Goal: Transaction & Acquisition: Download file/media

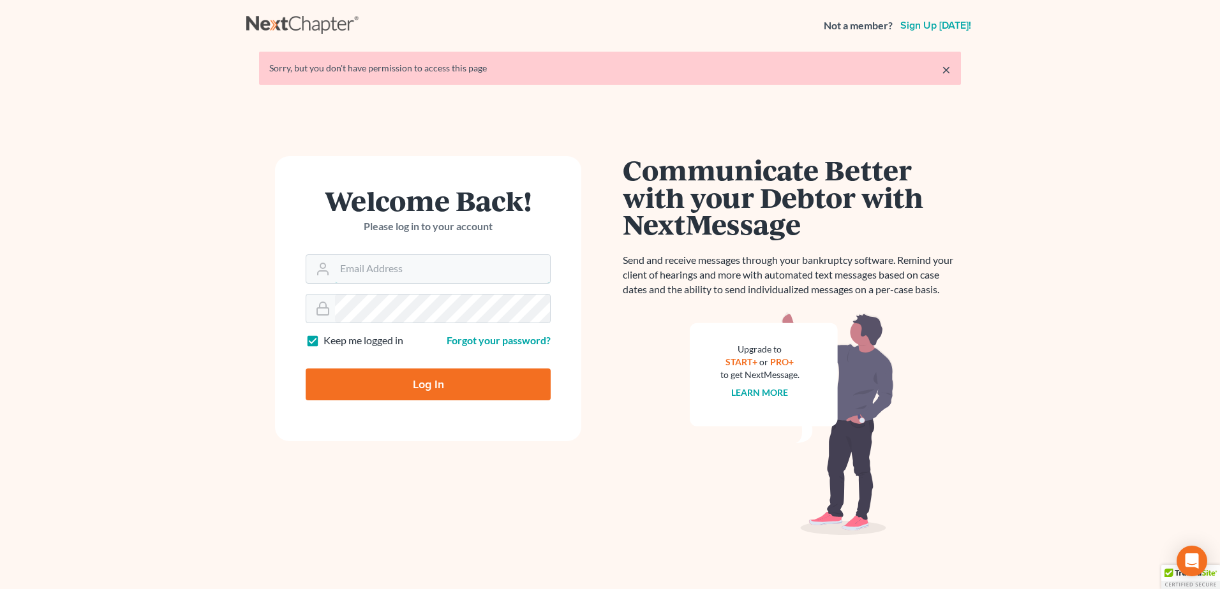
type input "[EMAIL_ADDRESS][DOMAIN_NAME]"
click at [445, 378] on input "Log In" at bounding box center [428, 385] width 245 height 32
type input "Thinking..."
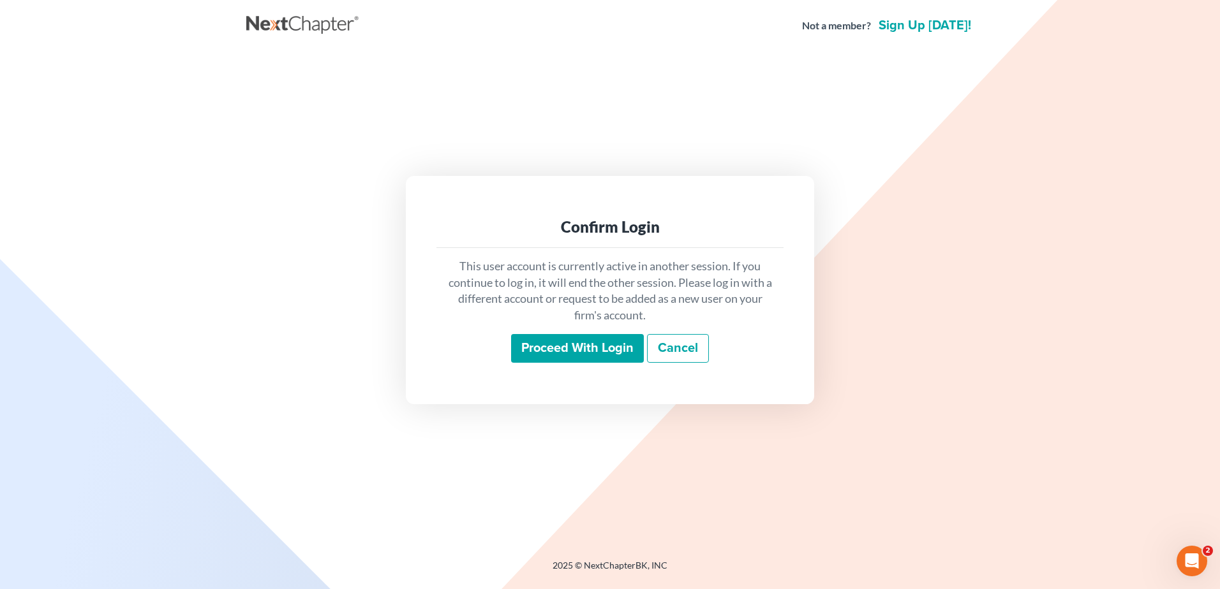
click at [571, 347] on input "Proceed with login" at bounding box center [577, 348] width 133 height 29
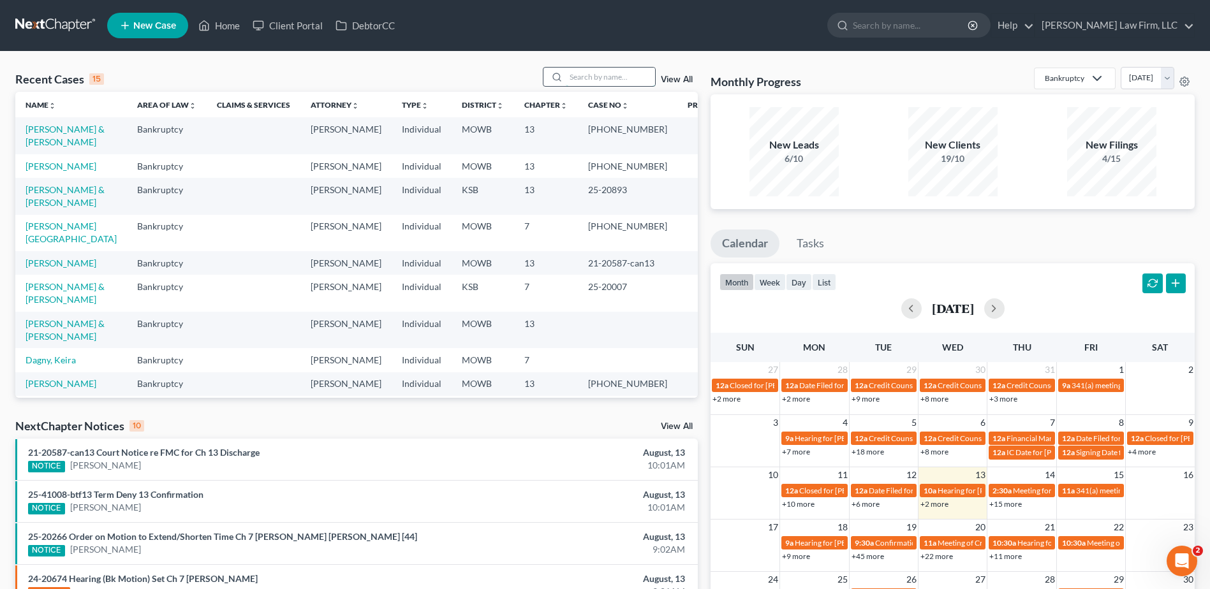
click at [600, 78] on input "search" at bounding box center [610, 77] width 89 height 18
type input "[PERSON_NAME]"
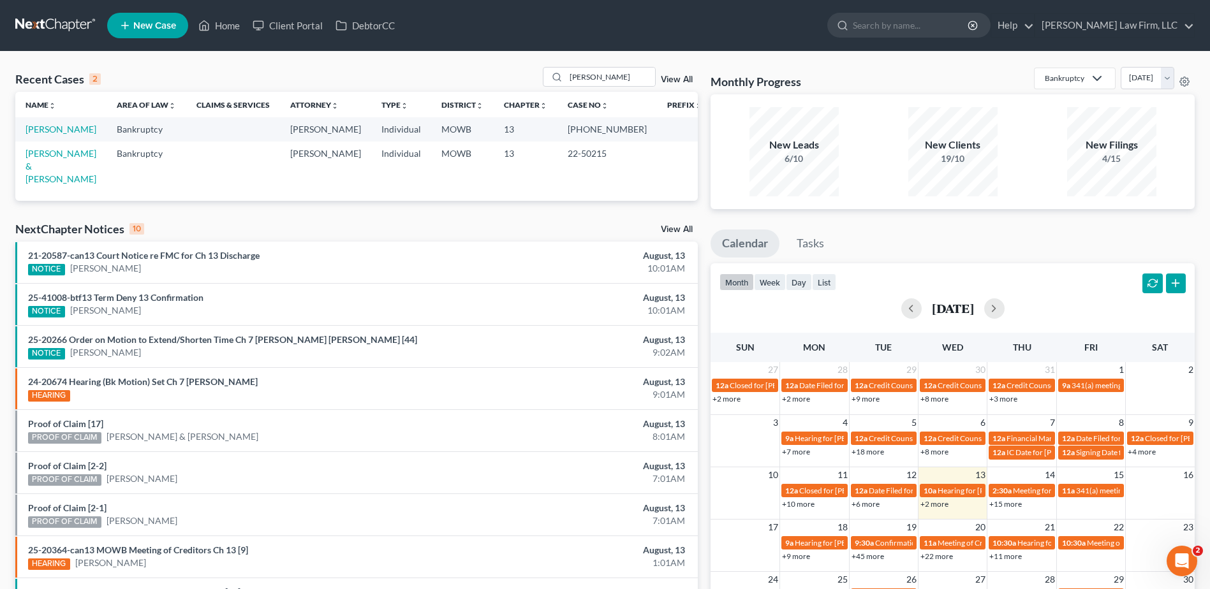
click at [674, 80] on link "View All" at bounding box center [677, 79] width 32 height 9
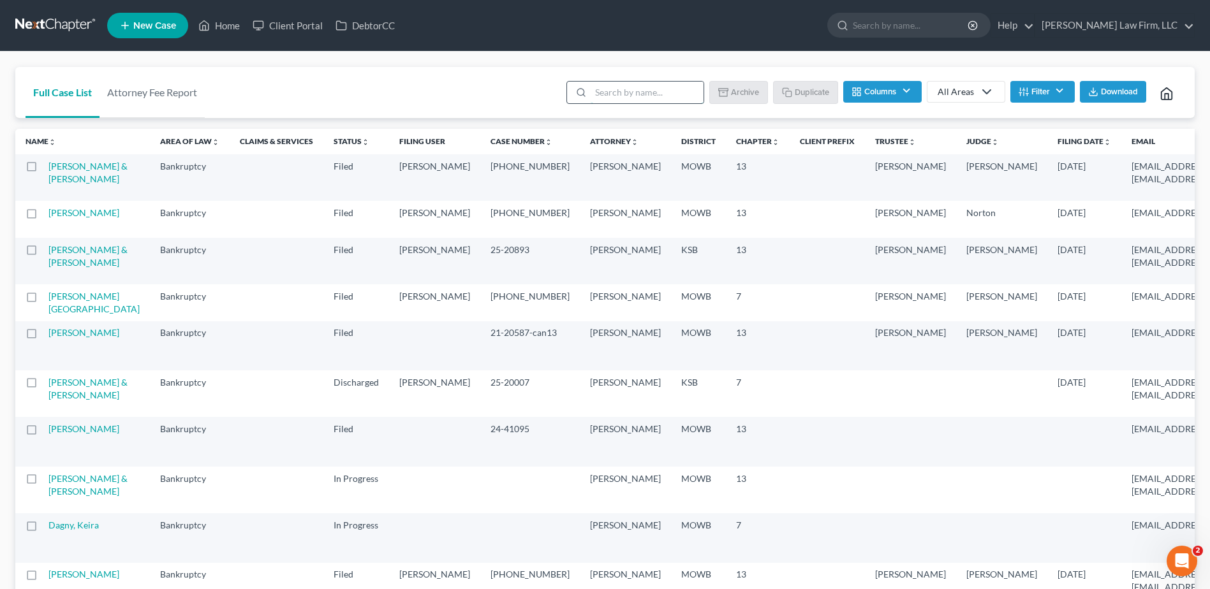
click at [660, 85] on input "search" at bounding box center [647, 93] width 113 height 22
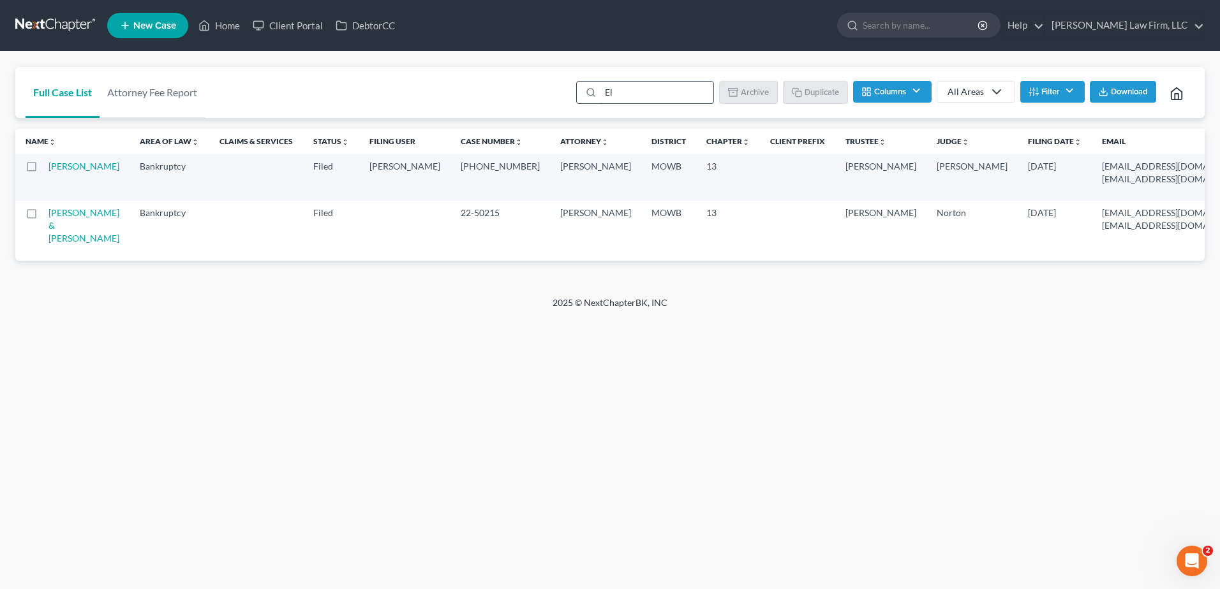
type input "E"
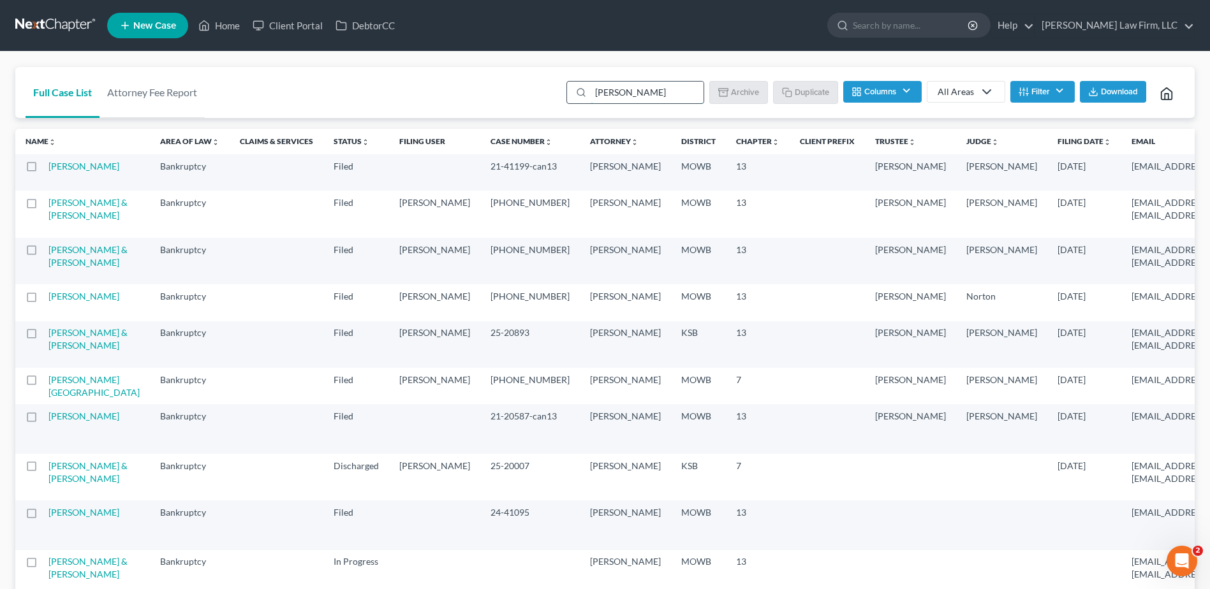
type input "[PERSON_NAME]"
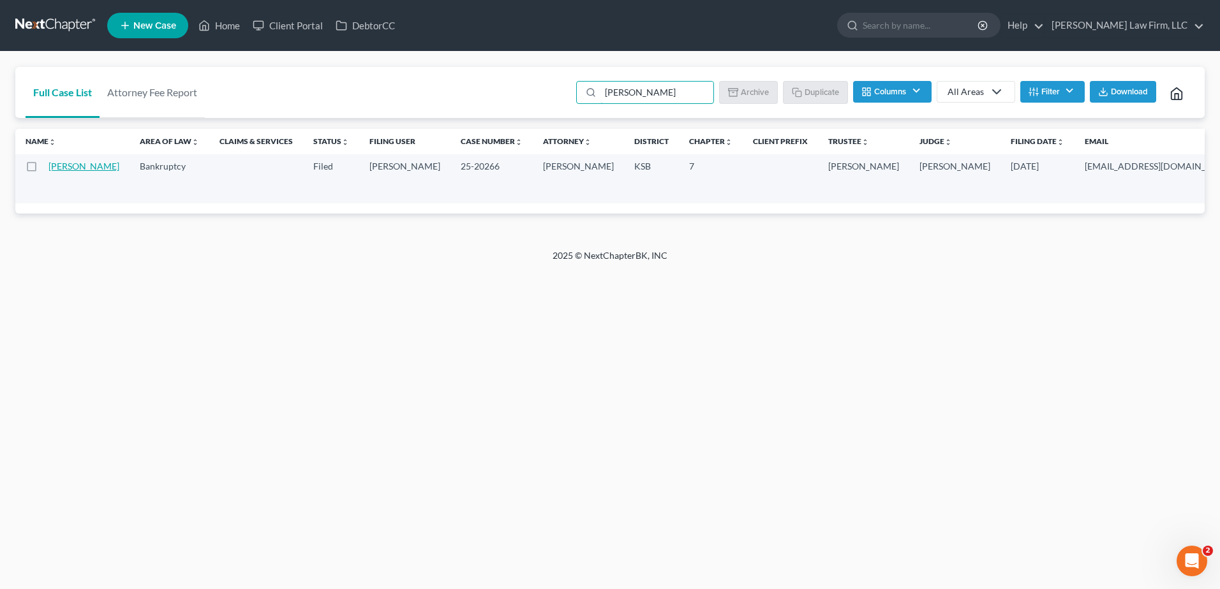
click at [56, 168] on link "[PERSON_NAME]" at bounding box center [83, 166] width 71 height 11
select select "6"
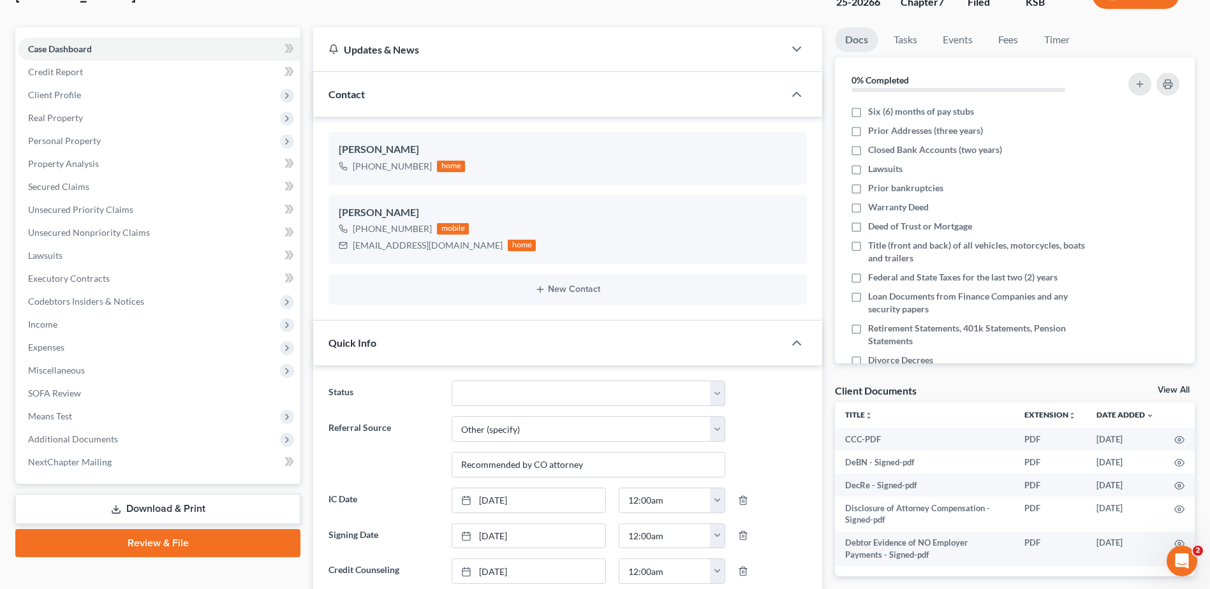
scroll to position [159, 0]
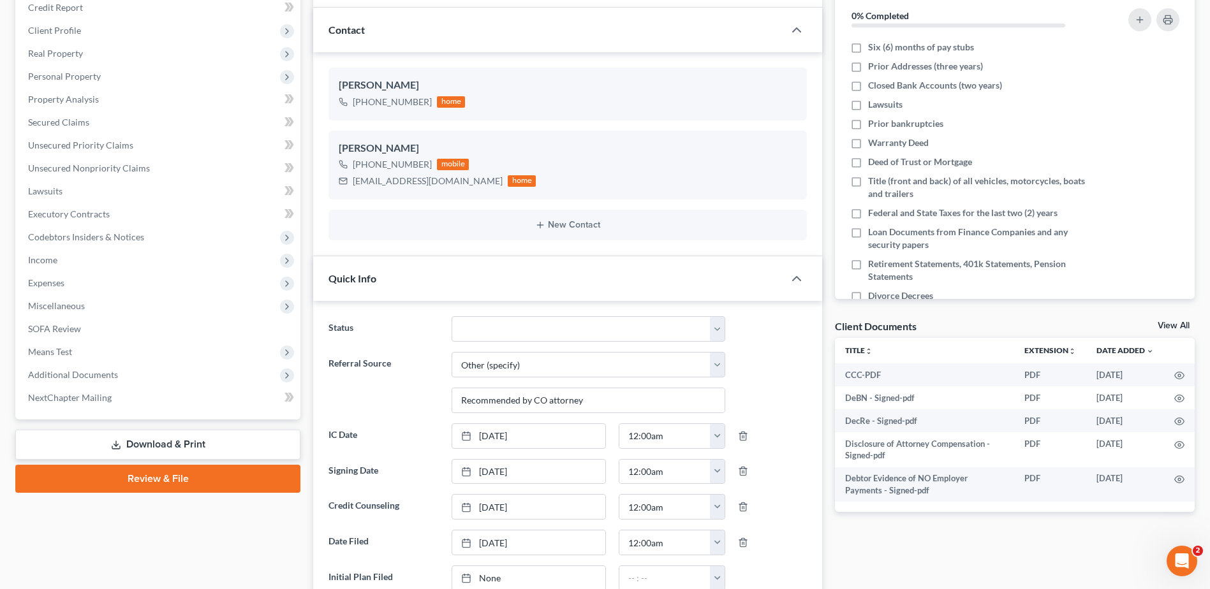
click at [176, 443] on link "Download & Print" at bounding box center [157, 445] width 285 height 30
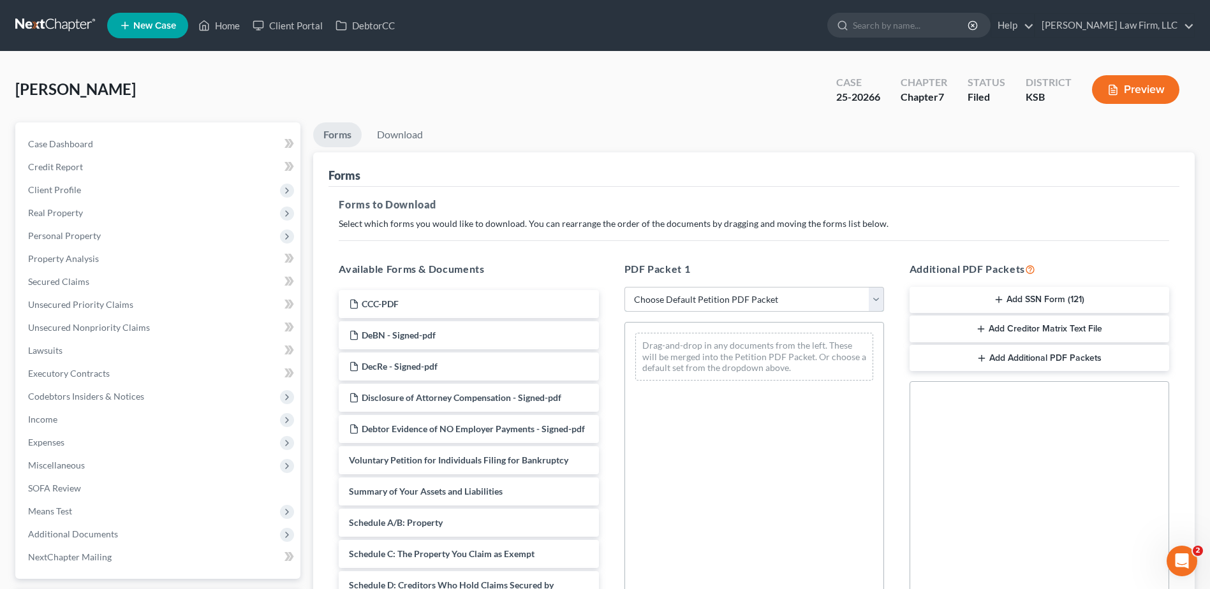
click at [876, 299] on select "Choose Default Petition PDF Packet Complete Bankruptcy Petition (all forms and …" at bounding box center [754, 300] width 260 height 26
select select "2"
click at [624, 287] on select "Choose Default Petition PDF Packet Complete Bankruptcy Petition (all forms and …" at bounding box center [754, 300] width 260 height 26
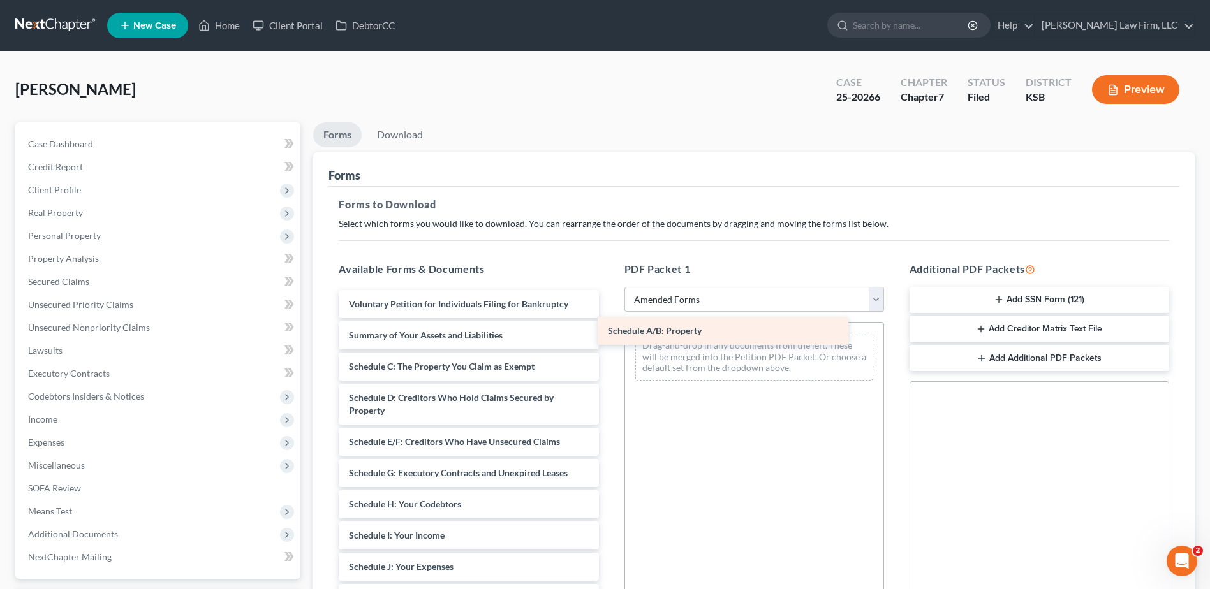
drag, startPoint x: 445, startPoint y: 364, endPoint x: 704, endPoint y: 328, distance: 261.4
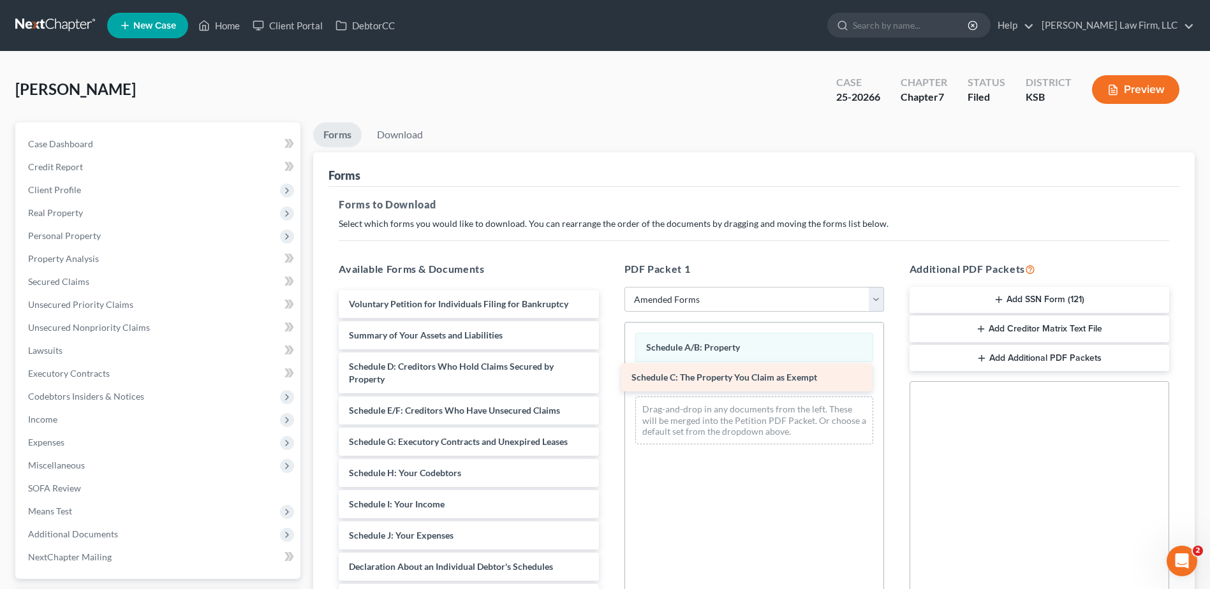
drag, startPoint x: 473, startPoint y: 370, endPoint x: 755, endPoint y: 381, distance: 282.8
click at [608, 381] on div "Schedule C: The Property You Claim as Exempt Voluntary Petition for Individuals…" at bounding box center [468, 586] width 280 height 592
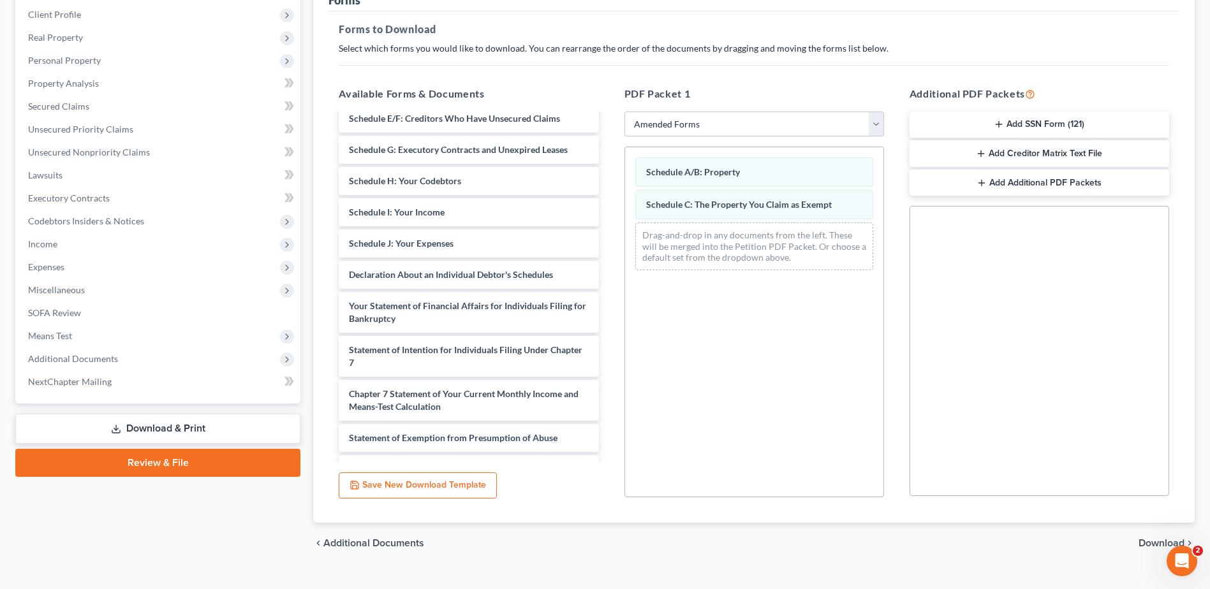
scroll to position [106, 0]
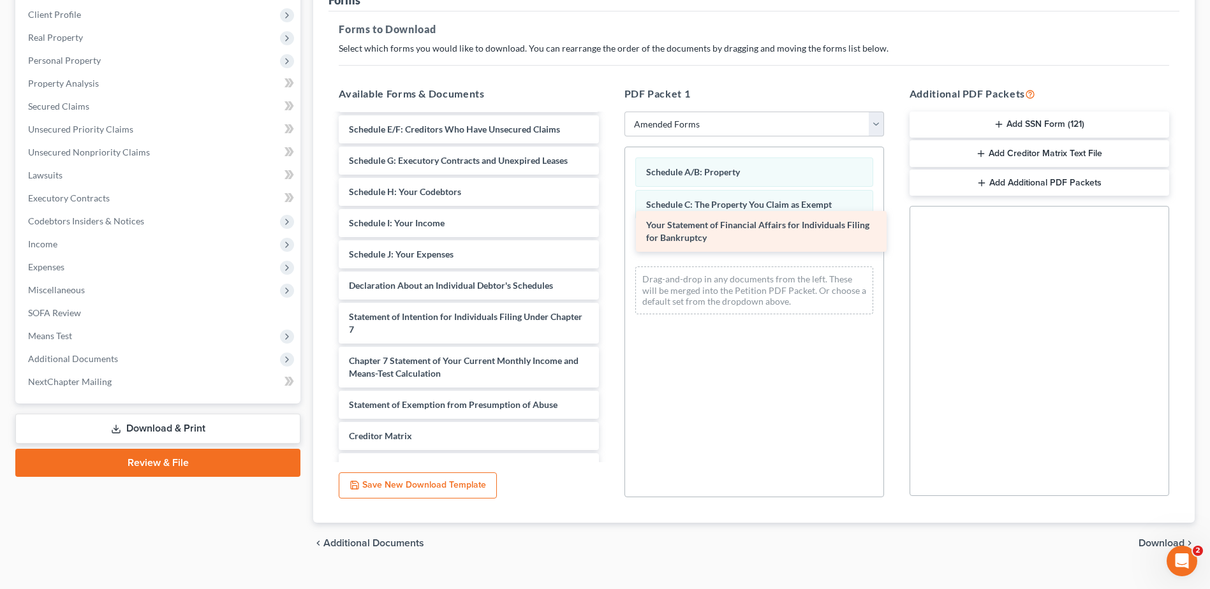
drag, startPoint x: 497, startPoint y: 313, endPoint x: 794, endPoint y: 221, distance: 311.1
click at [608, 221] on div "Your Statement of Financial Affairs for Individuals Filing for Bankruptcy Volun…" at bounding box center [468, 283] width 280 height 548
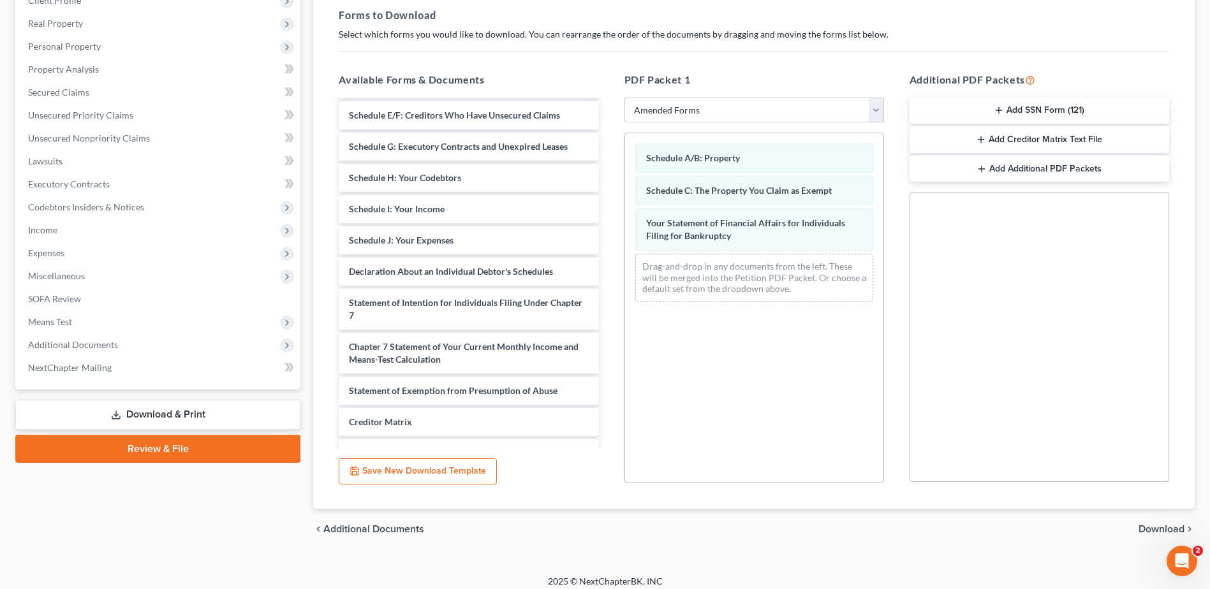
scroll to position [198, 0]
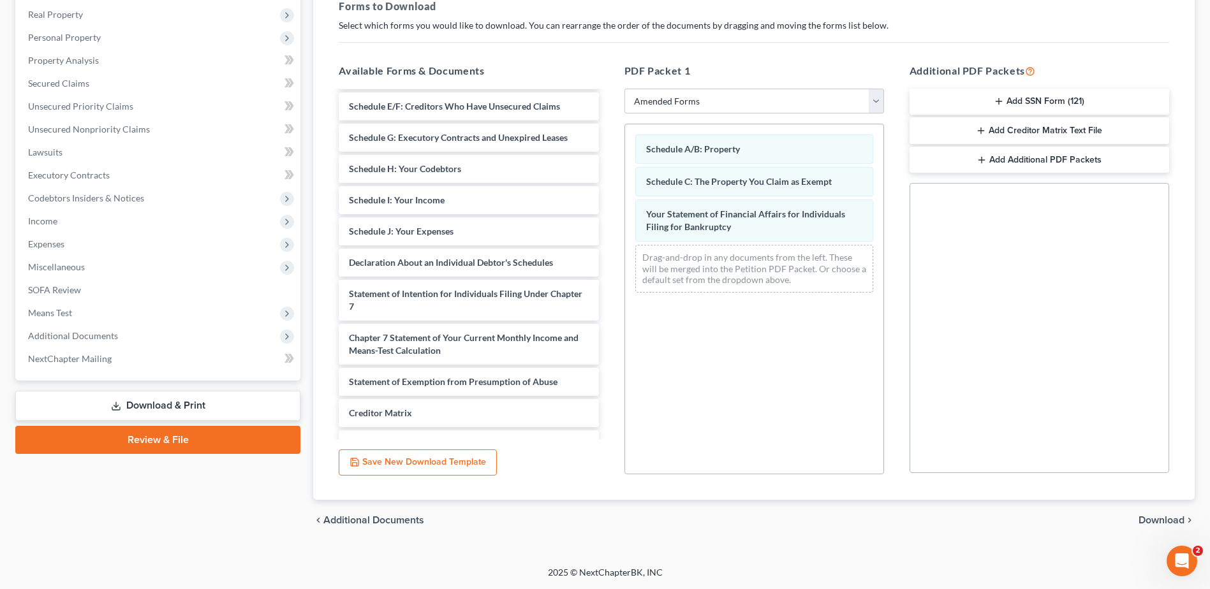
click at [1162, 519] on span "Download" at bounding box center [1162, 520] width 46 height 10
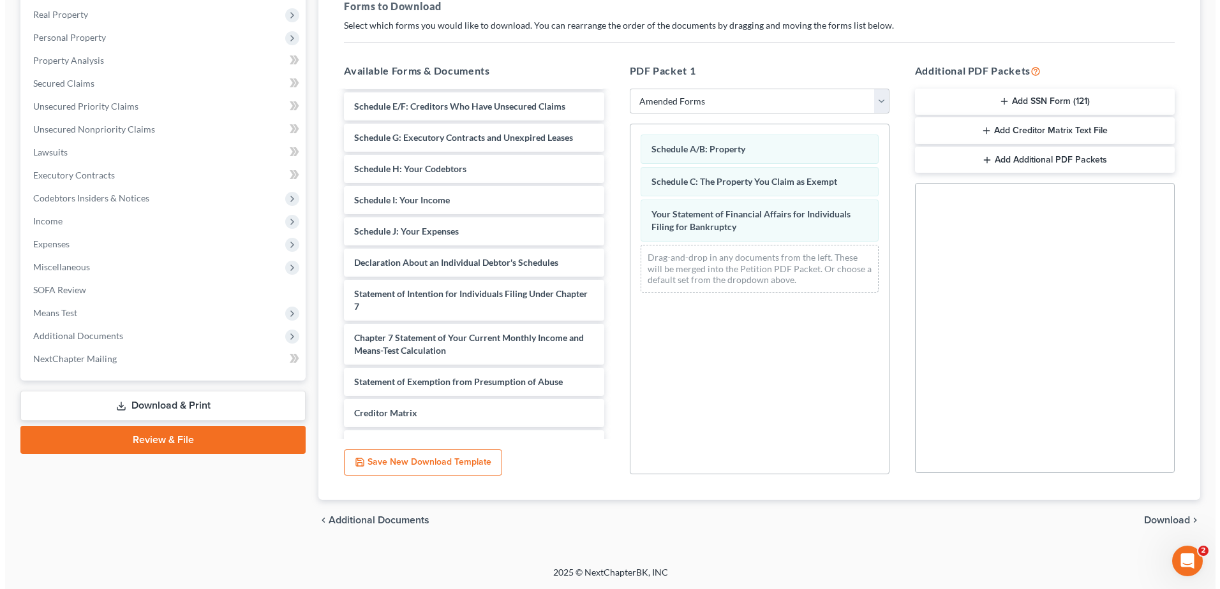
scroll to position [112, 0]
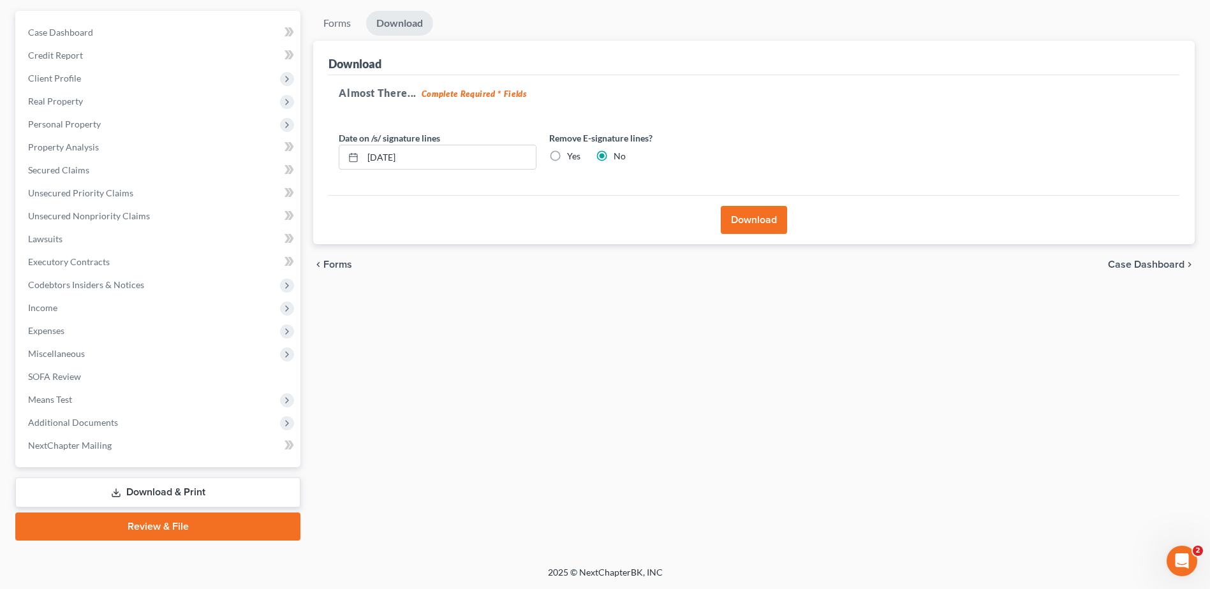
click at [744, 219] on button "Download" at bounding box center [754, 220] width 66 height 28
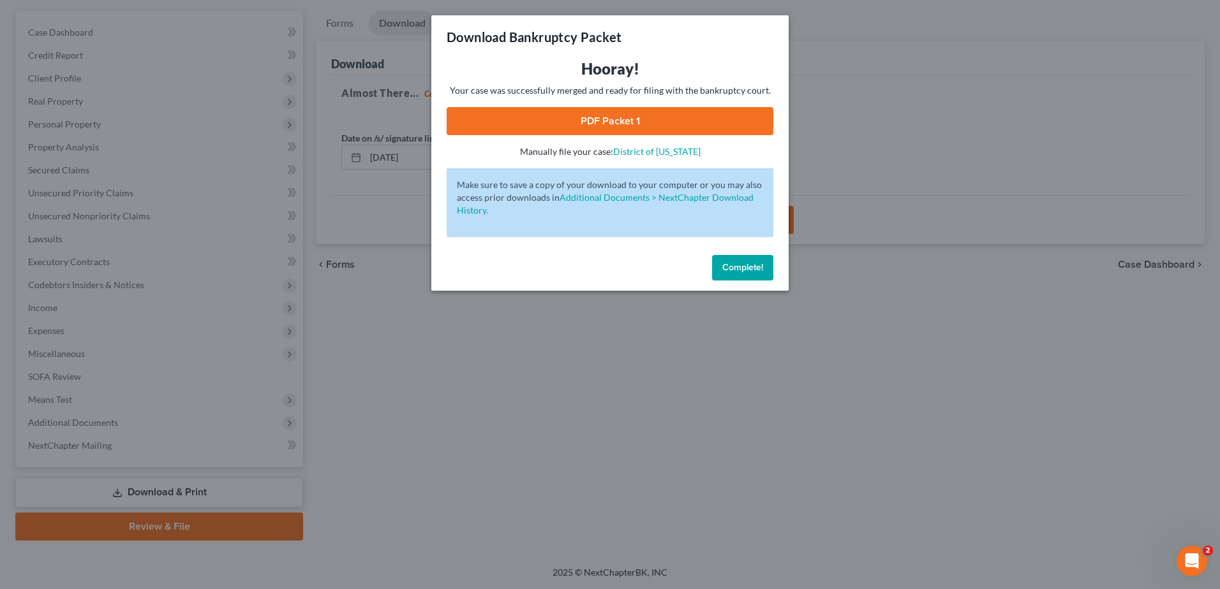
click at [661, 121] on link "PDF Packet 1" at bounding box center [609, 121] width 327 height 28
